Goal: Find specific page/section: Find specific page/section

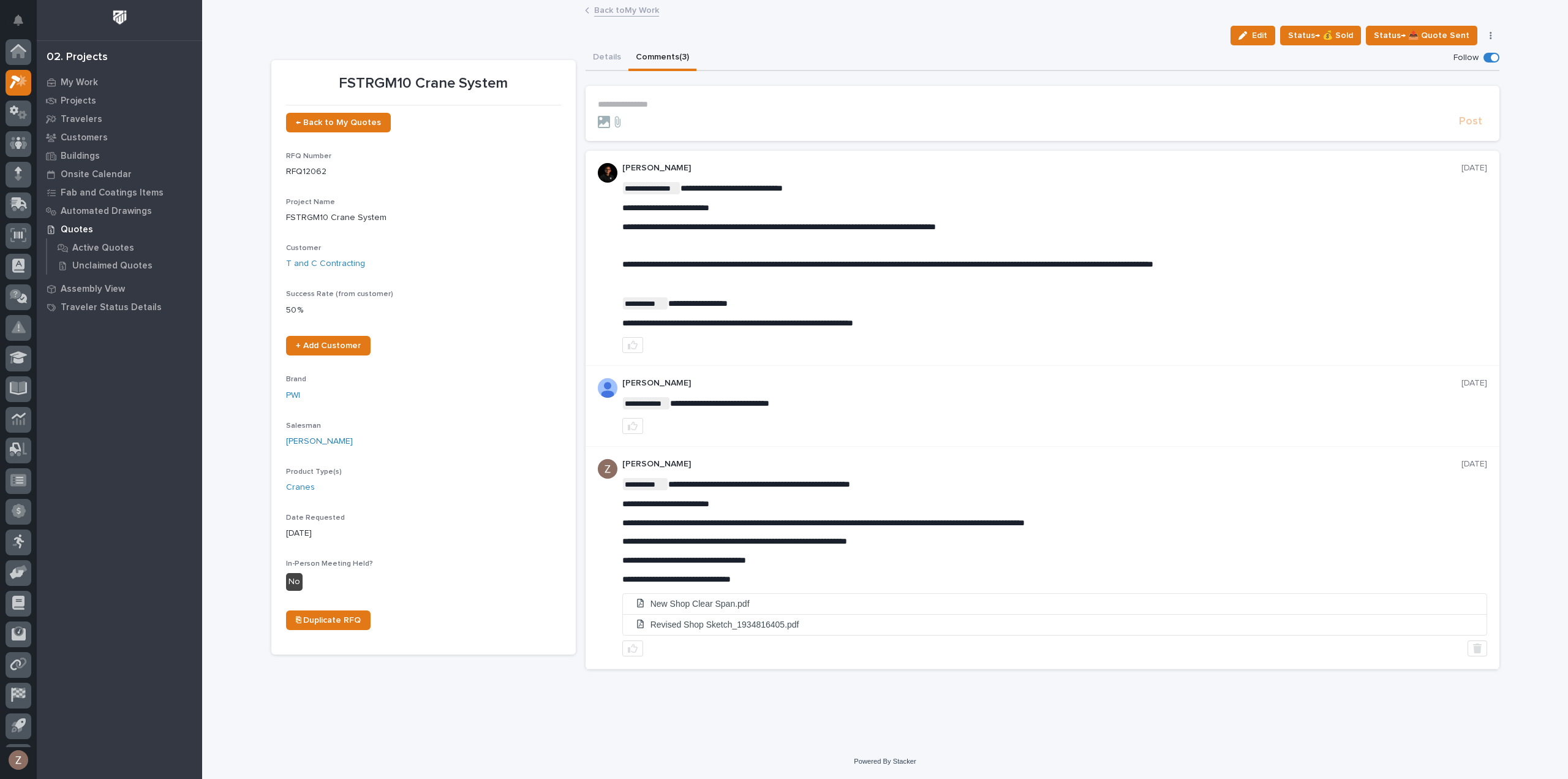
scroll to position [27, 0]
drag, startPoint x: 1300, startPoint y: 721, endPoint x: 1292, endPoint y: 724, distance: 8.5
click at [1299, 724] on div "Loading... Saving… Loading... Saving… FSTRGM10 Crane System Edit Status→ 💰 Sold…" at bounding box center [885, 372] width 1366 height 742
click at [718, 599] on li "New Shop Clear Span.pdf" at bounding box center [1054, 604] width 864 height 20
click at [19, 175] on icon at bounding box center [20, 176] width 16 height 12
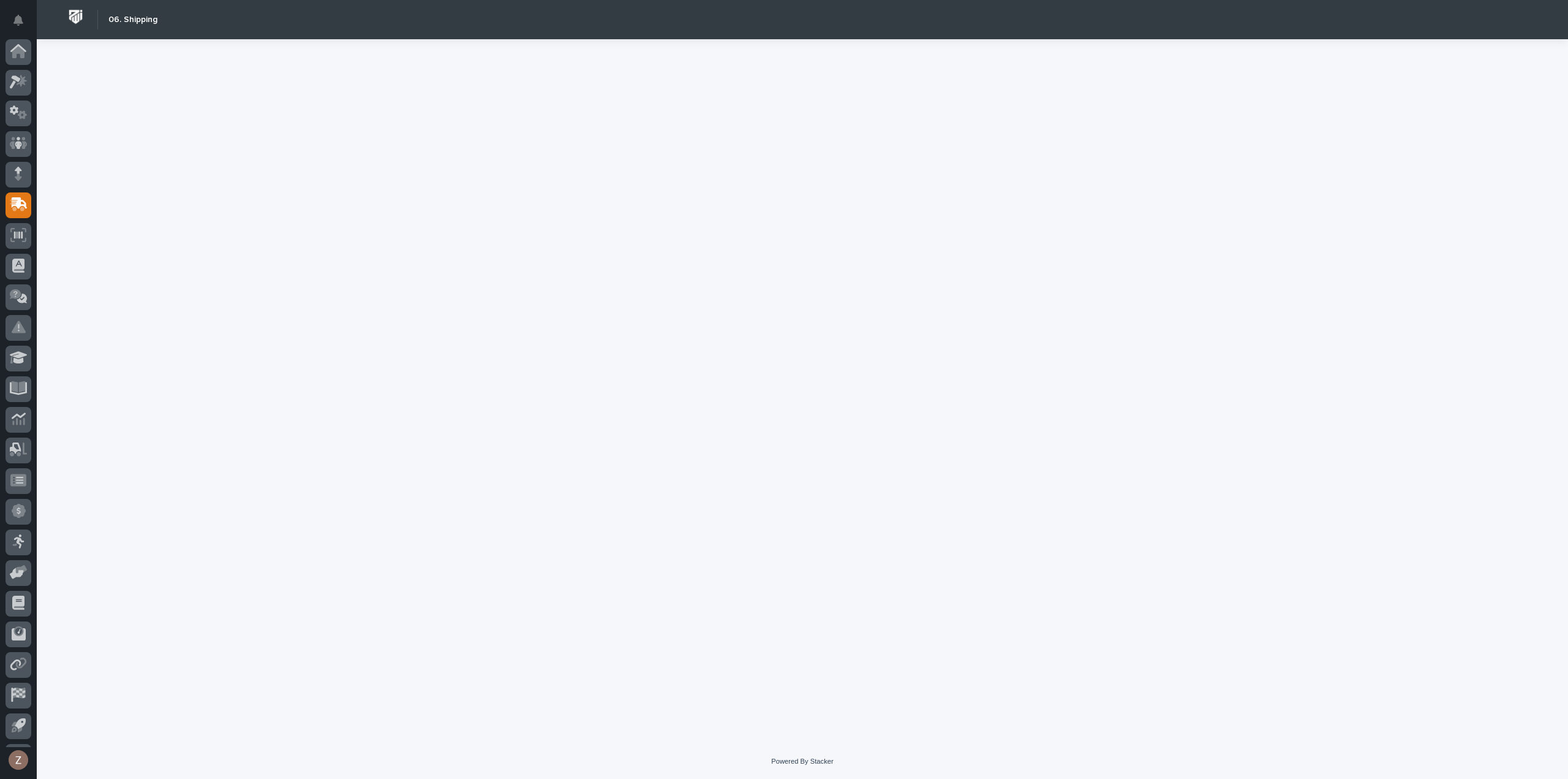
scroll to position [27, 0]
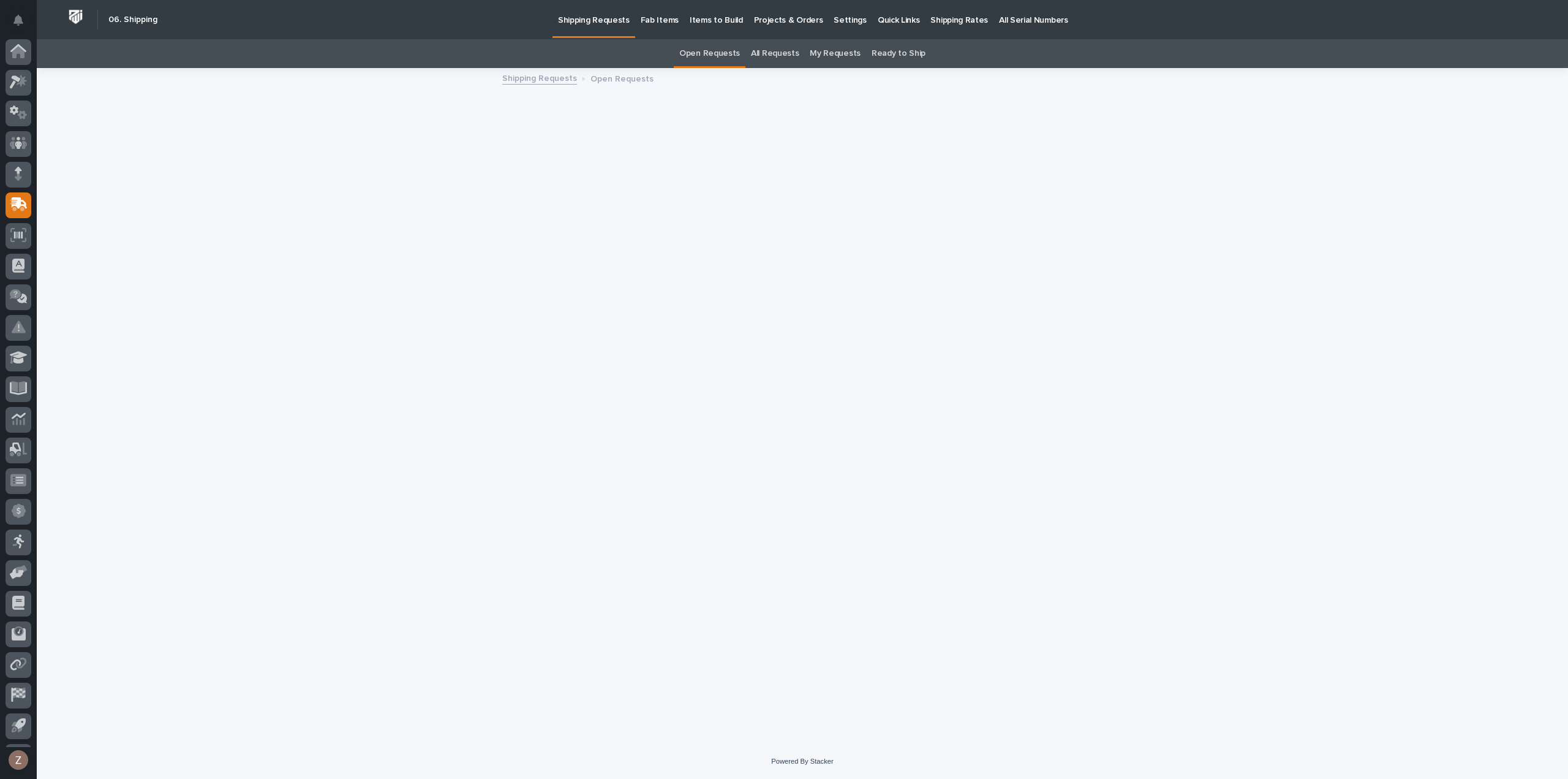
scroll to position [27, 0]
click at [898, 52] on link "Ready to Ship" at bounding box center [899, 53] width 53 height 29
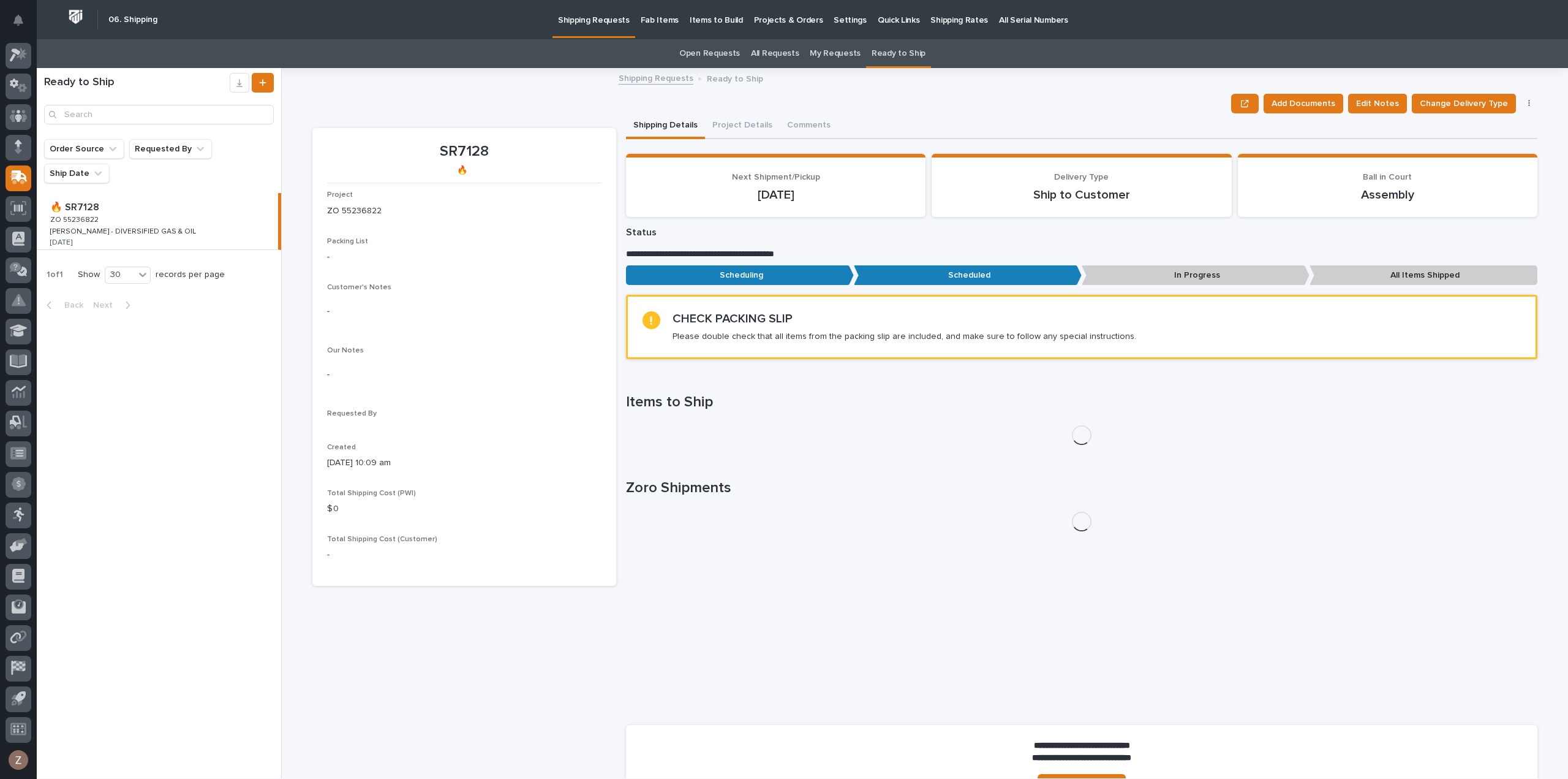
click at [949, 17] on p "Shipping Rates" at bounding box center [959, 13] width 57 height 26
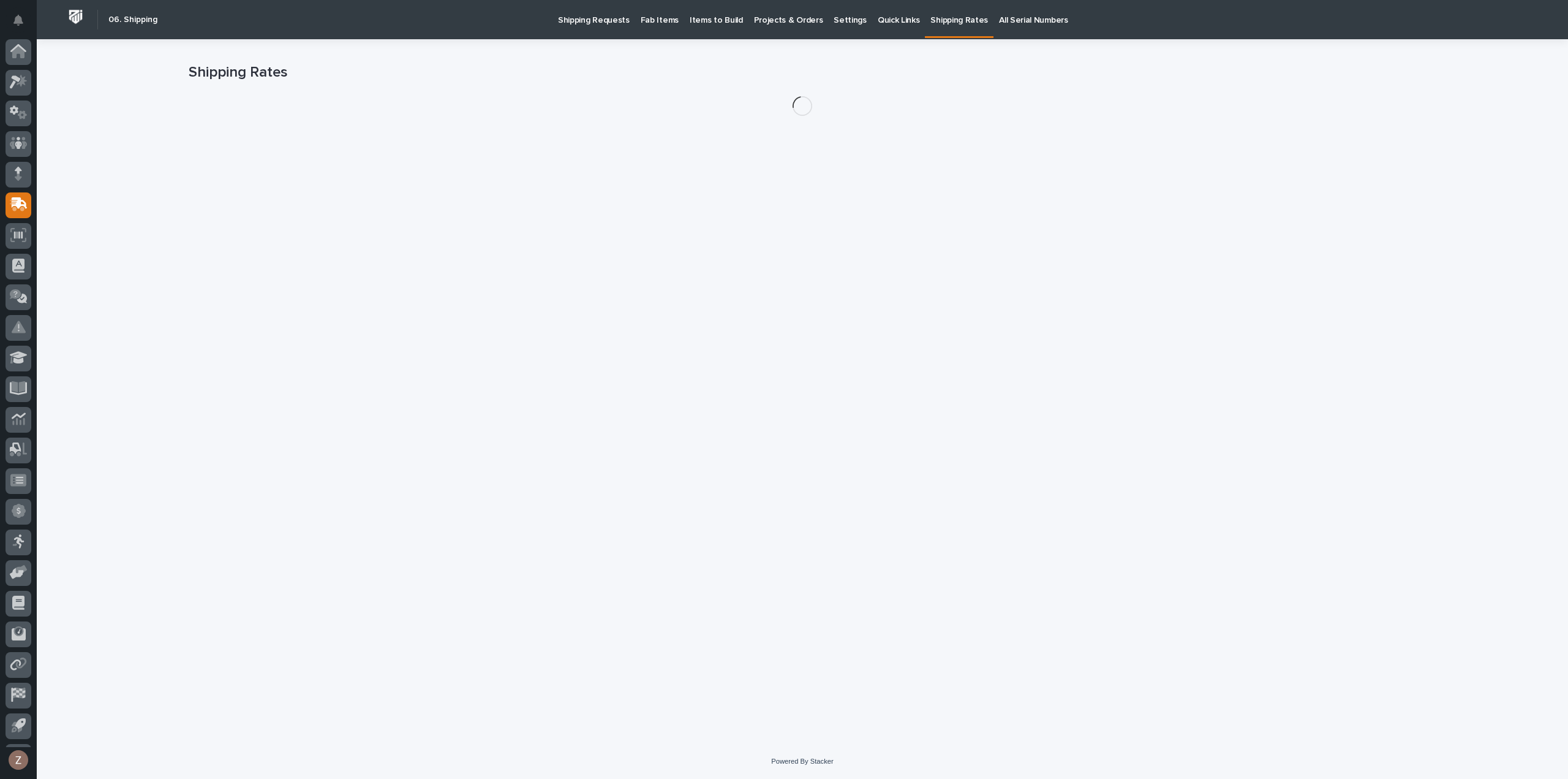
scroll to position [27, 0]
